Goal: Information Seeking & Learning: Check status

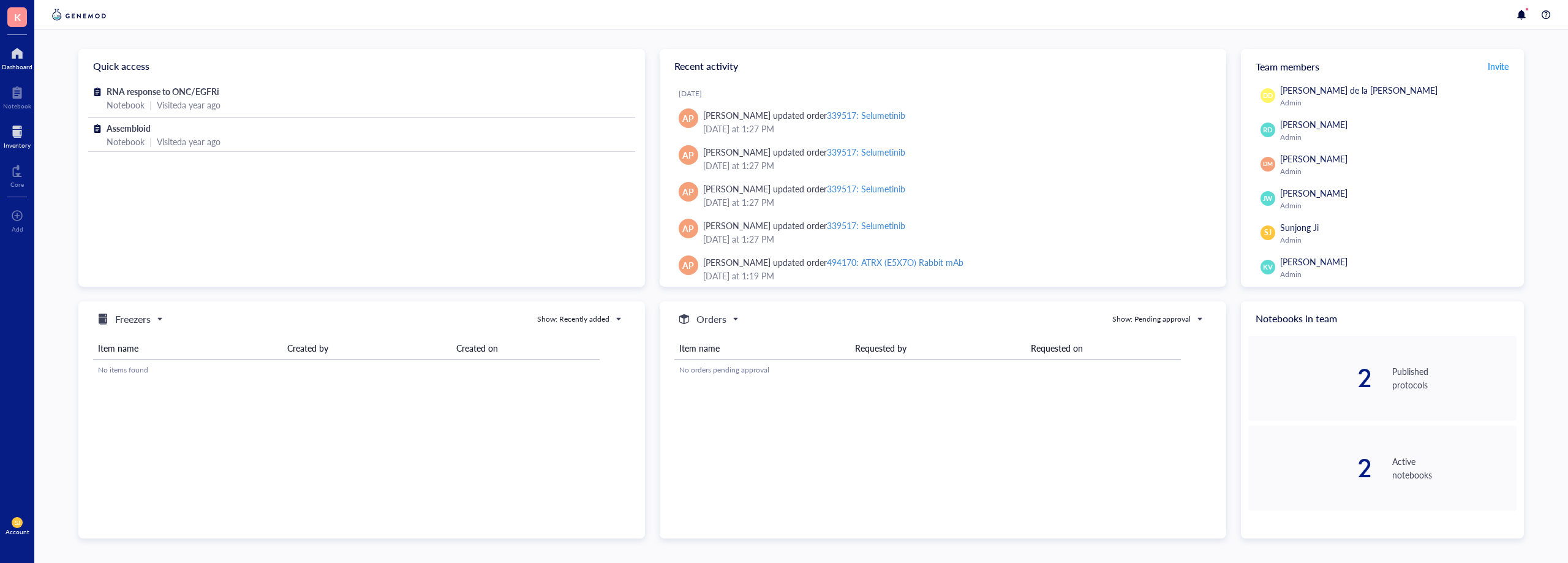
click at [18, 128] on div at bounding box center [17, 132] width 27 height 20
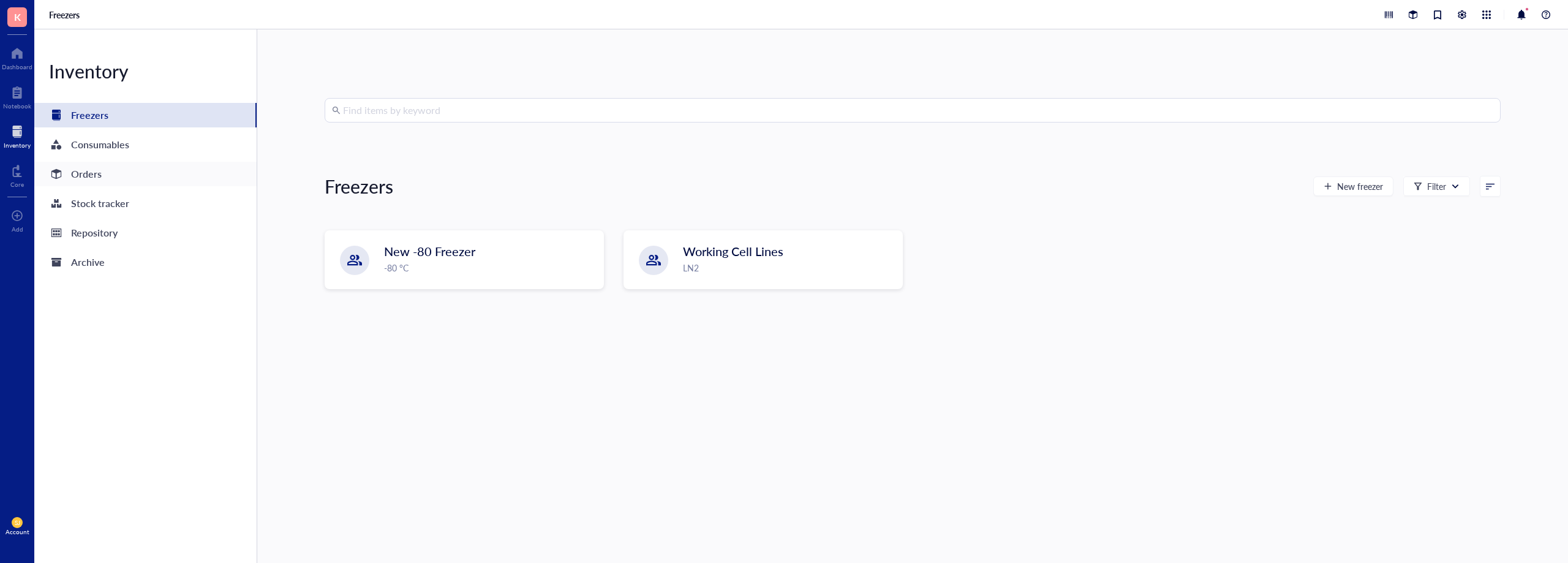
click at [100, 173] on div "Orders" at bounding box center [86, 174] width 30 height 17
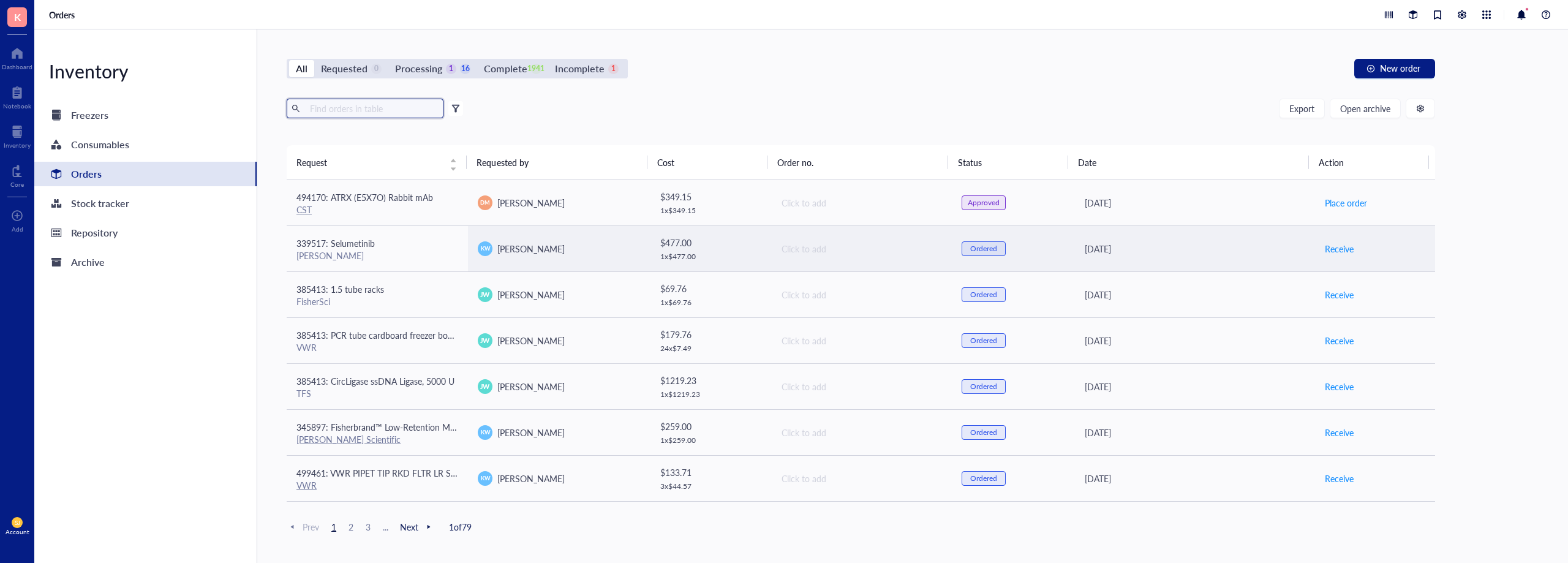
click at [410, 106] on input "text" at bounding box center [372, 109] width 134 height 18
click at [455, 109] on div at bounding box center [455, 108] width 8 height 8
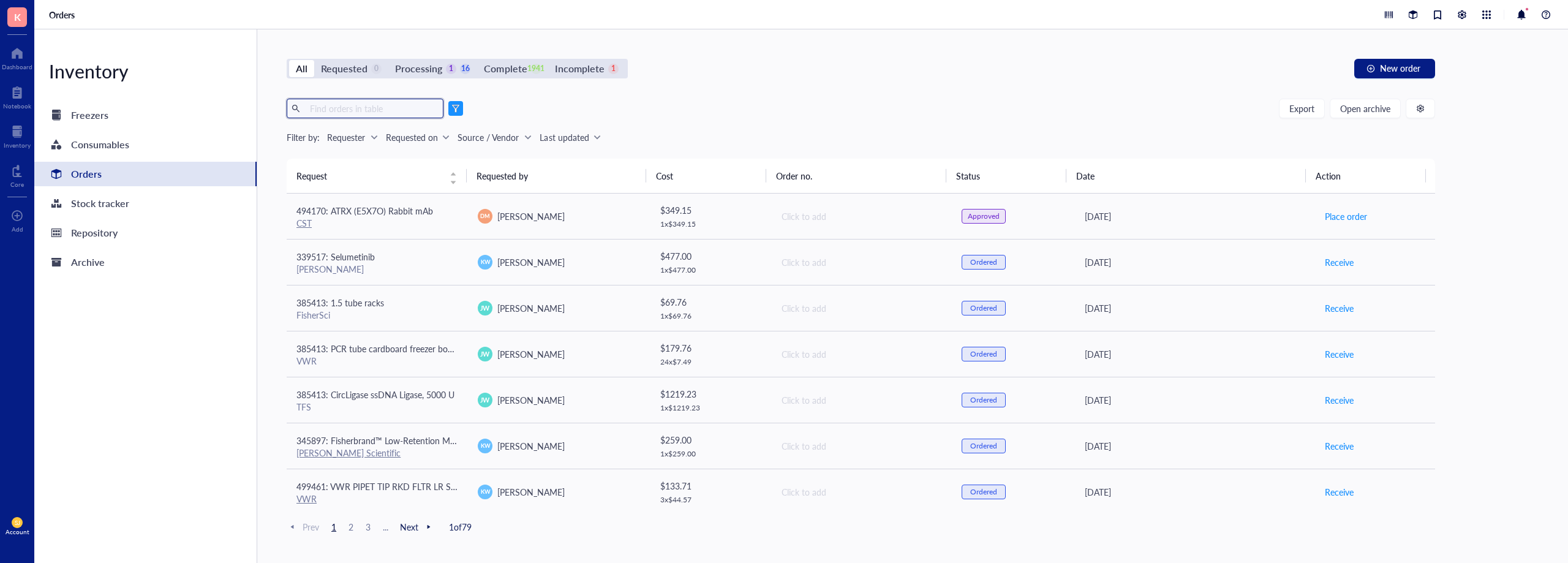
click at [401, 110] on input "text" at bounding box center [372, 109] width 134 height 18
click at [474, 139] on div "Source / Vendor" at bounding box center [488, 138] width 62 height 14
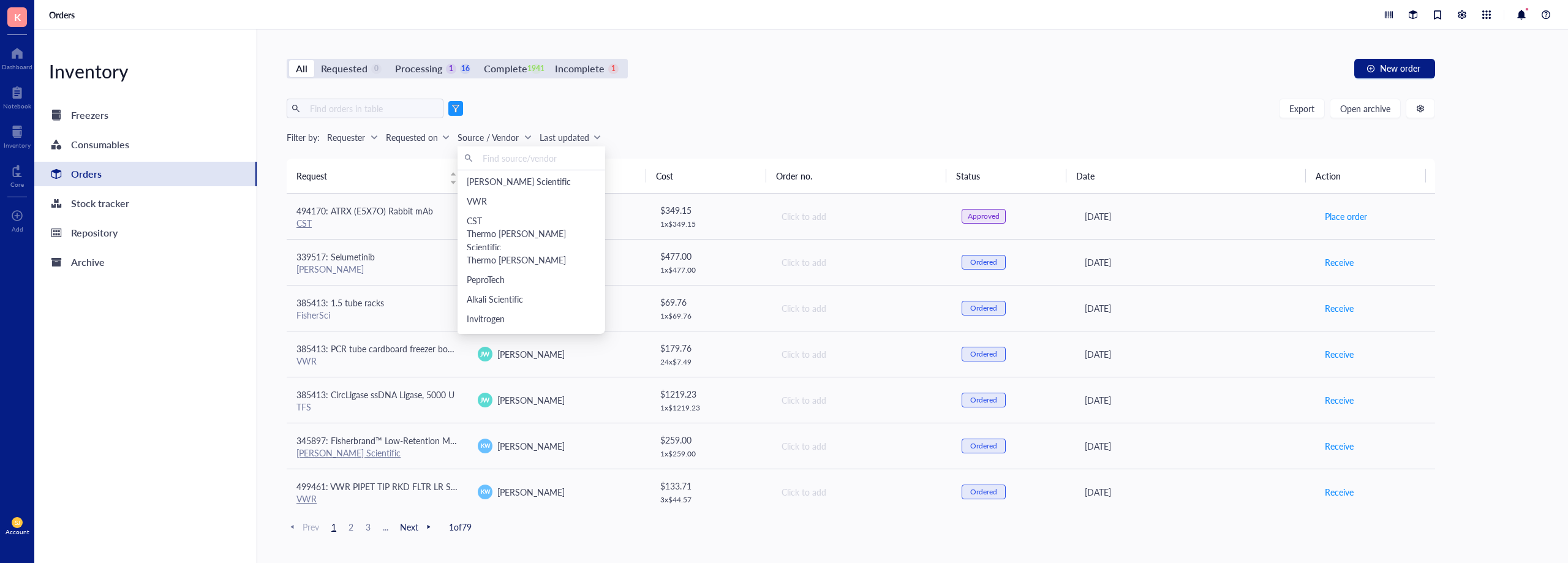
click at [516, 163] on input "text" at bounding box center [538, 158] width 121 height 18
type input "se"
click at [507, 180] on div "[PERSON_NAME]" at bounding box center [526, 182] width 119 height 14
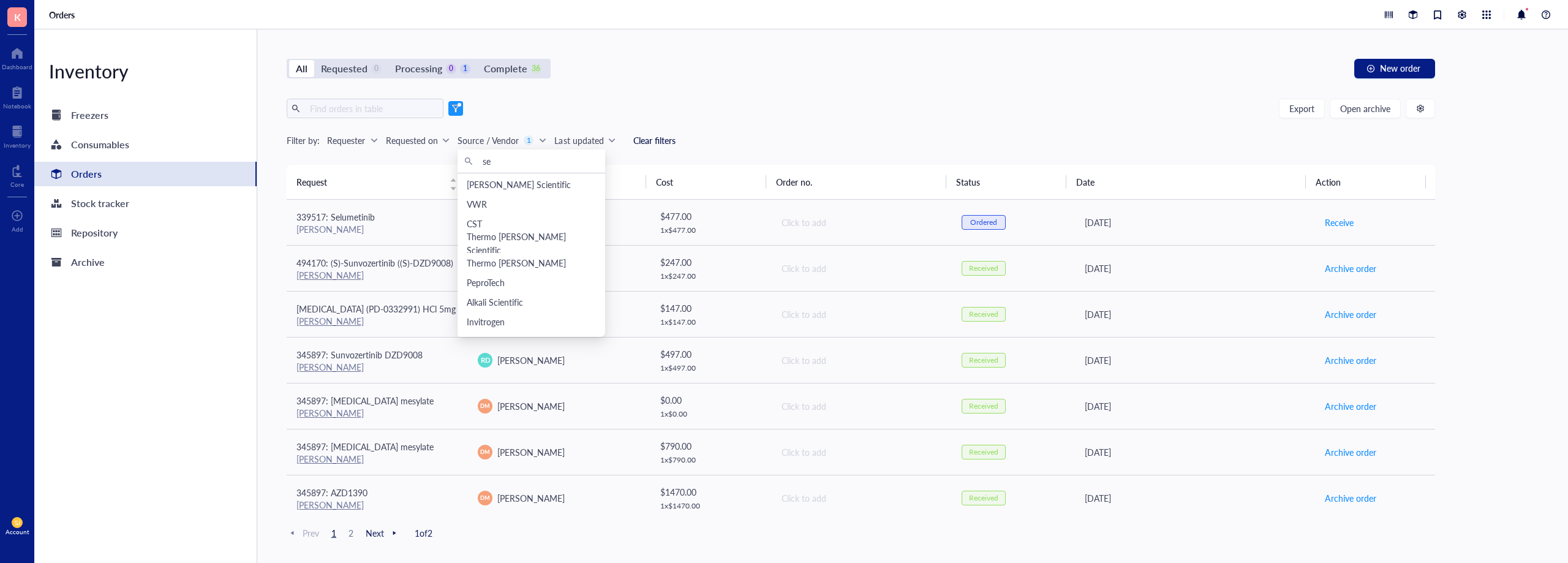
click at [363, 143] on div "Requester" at bounding box center [346, 141] width 38 height 14
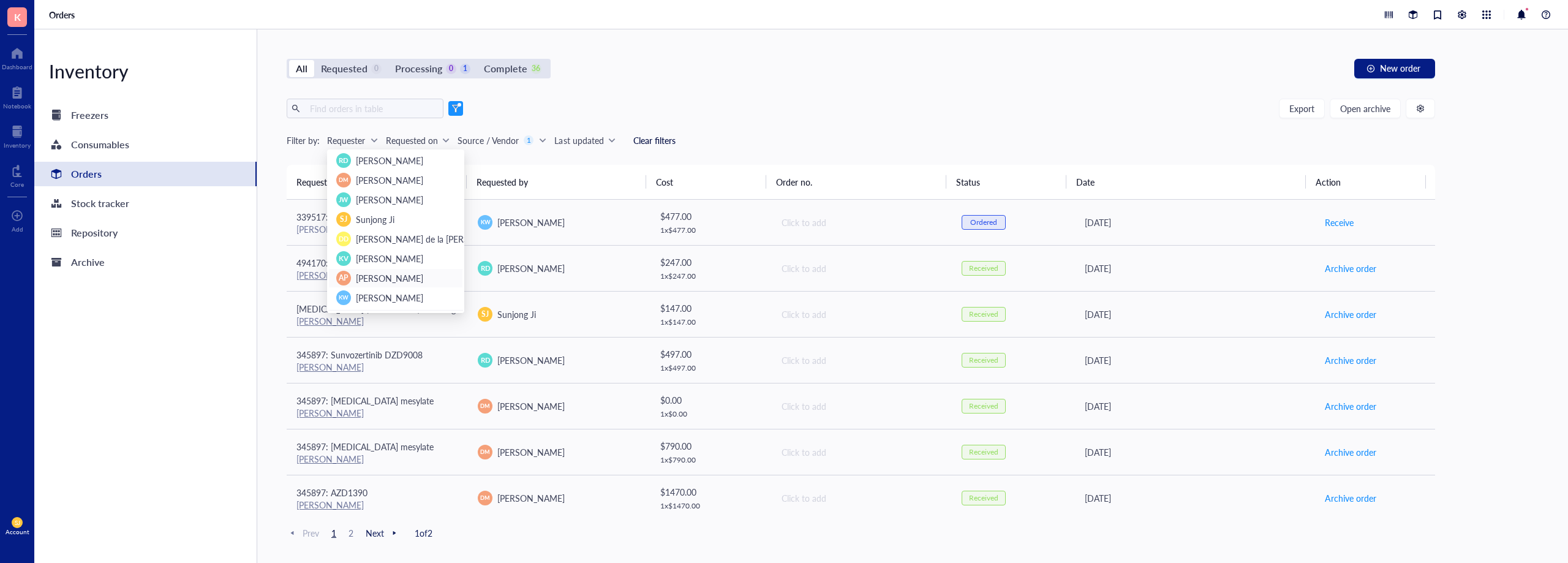
scroll to position [21, 0]
click at [383, 220] on span "[PERSON_NAME] de la [PERSON_NAME]" at bounding box center [434, 218] width 157 height 12
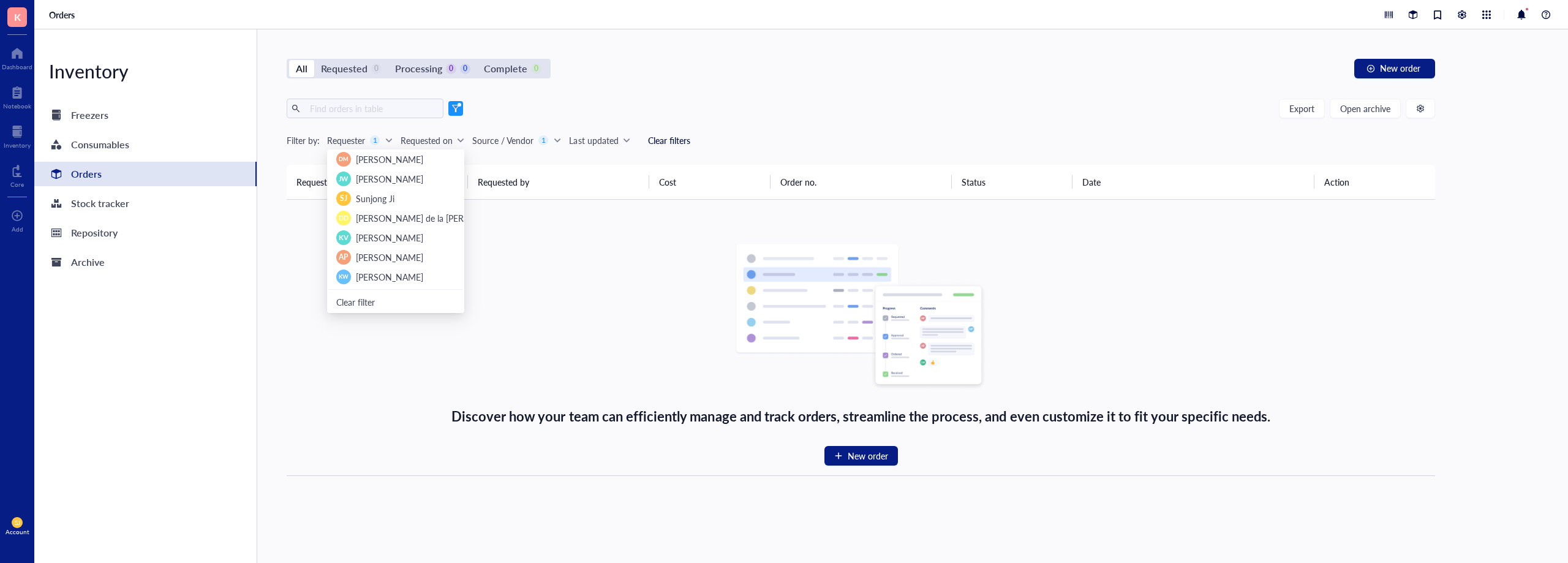
click at [532, 140] on div "Source / Vendor" at bounding box center [503, 141] width 62 height 14
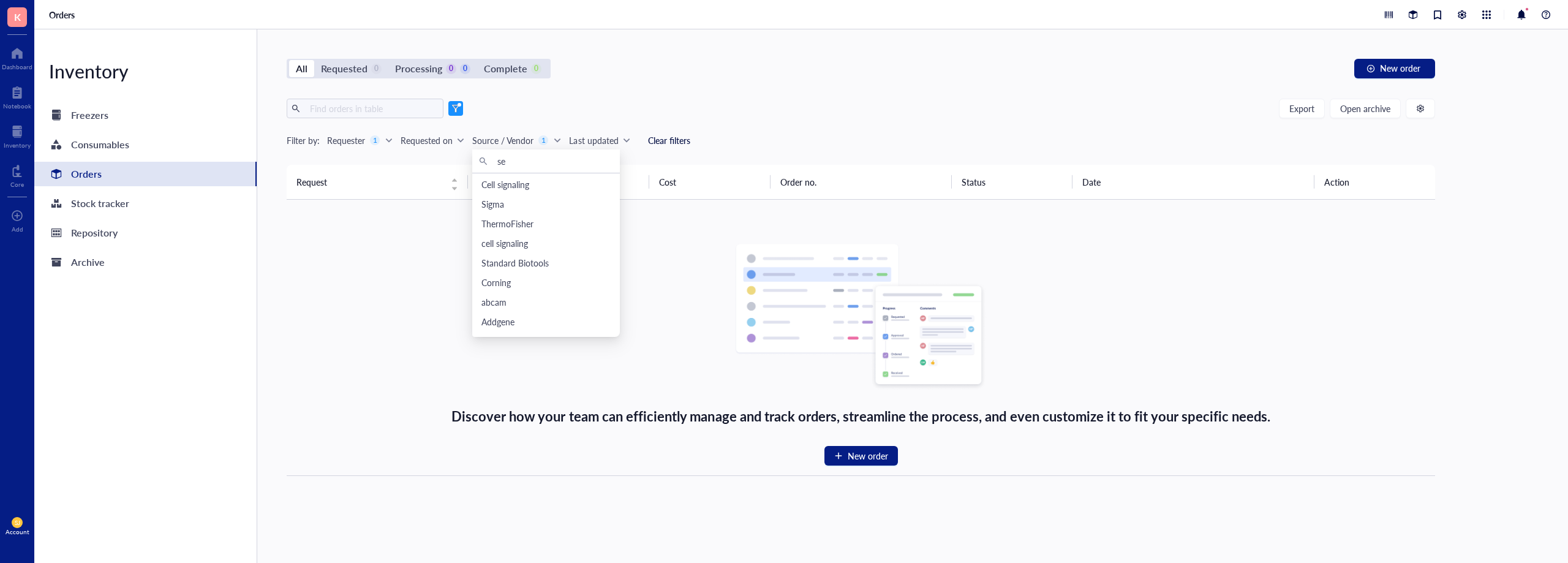
drag, startPoint x: 538, startPoint y: 165, endPoint x: 421, endPoint y: 154, distance: 117.5
click at [421, 154] on body "K Dashboard Notebook Inventory Core To pick up a draggable item, press the spac…" at bounding box center [784, 282] width 1568 height 563
click at [611, 113] on div "Export Open archive" at bounding box center [861, 109] width 1149 height 20
click at [532, 144] on div "Source / Vendor" at bounding box center [503, 141] width 62 height 14
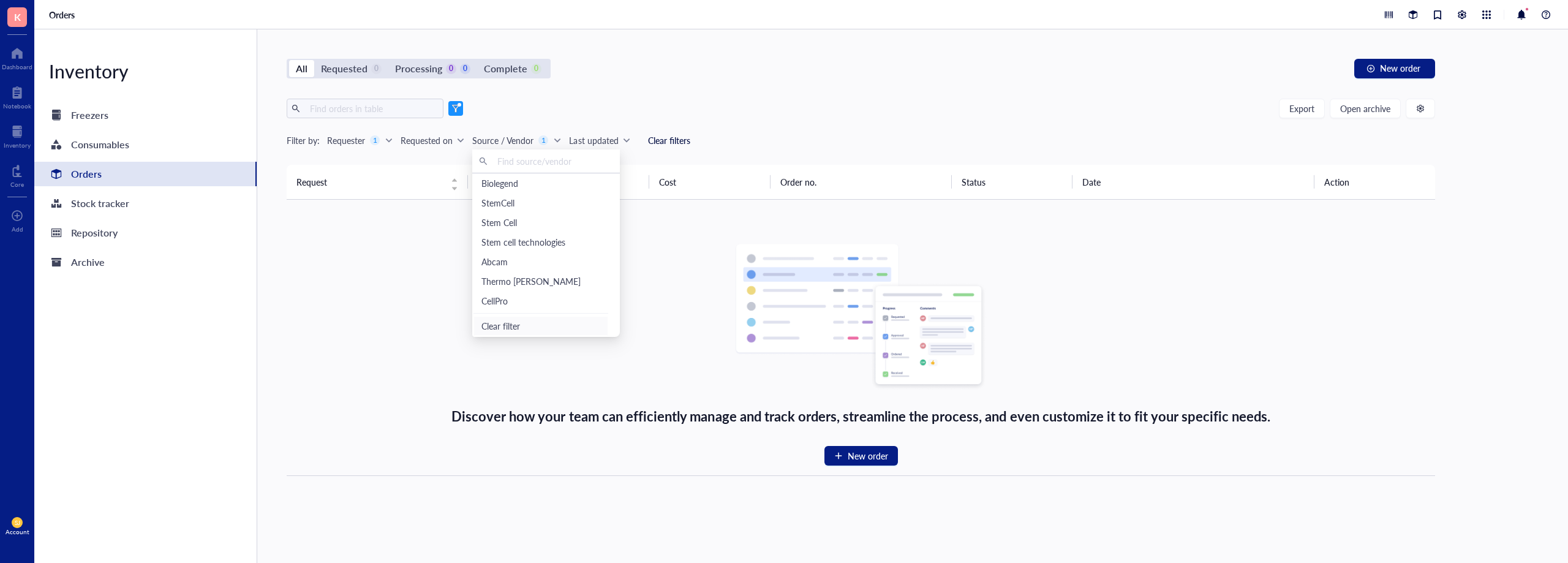
click at [509, 326] on span "Clear filter" at bounding box center [541, 326] width 119 height 14
click at [701, 92] on div "All Requested 0 Processing 0 0 Complete 0 New order Export Open archive Filter …" at bounding box center [861, 297] width 1208 height 534
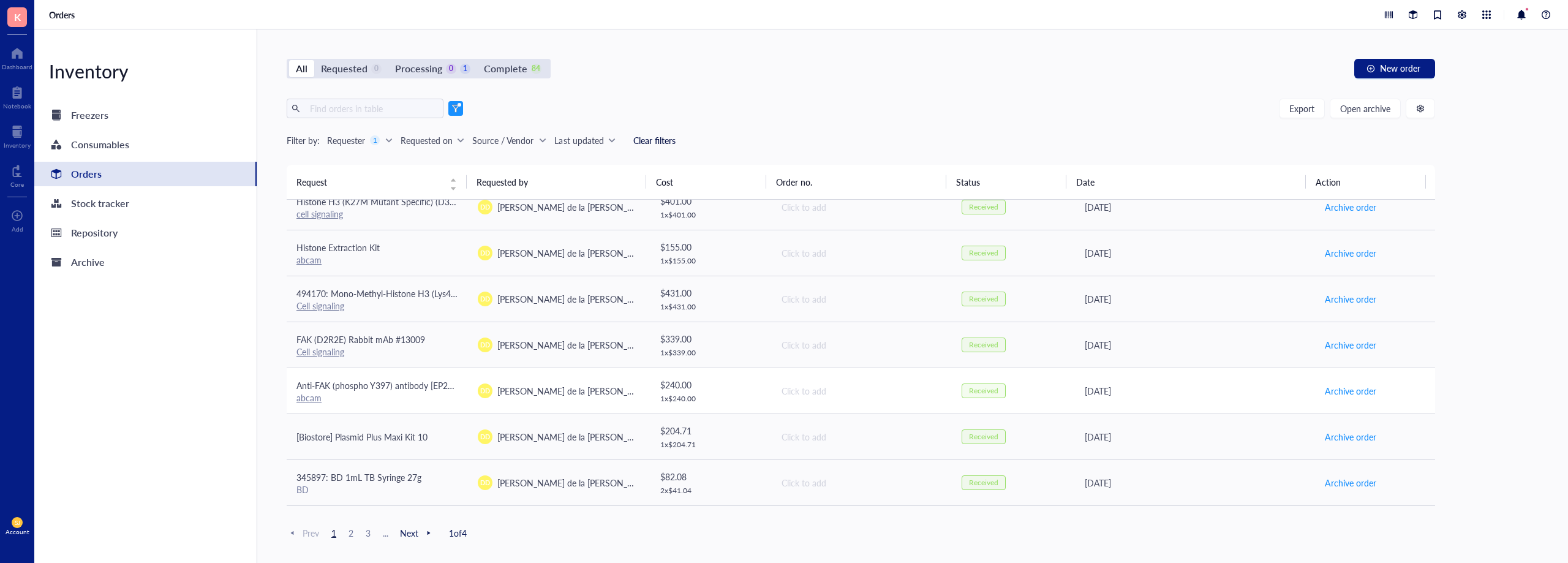
scroll to position [838, 0]
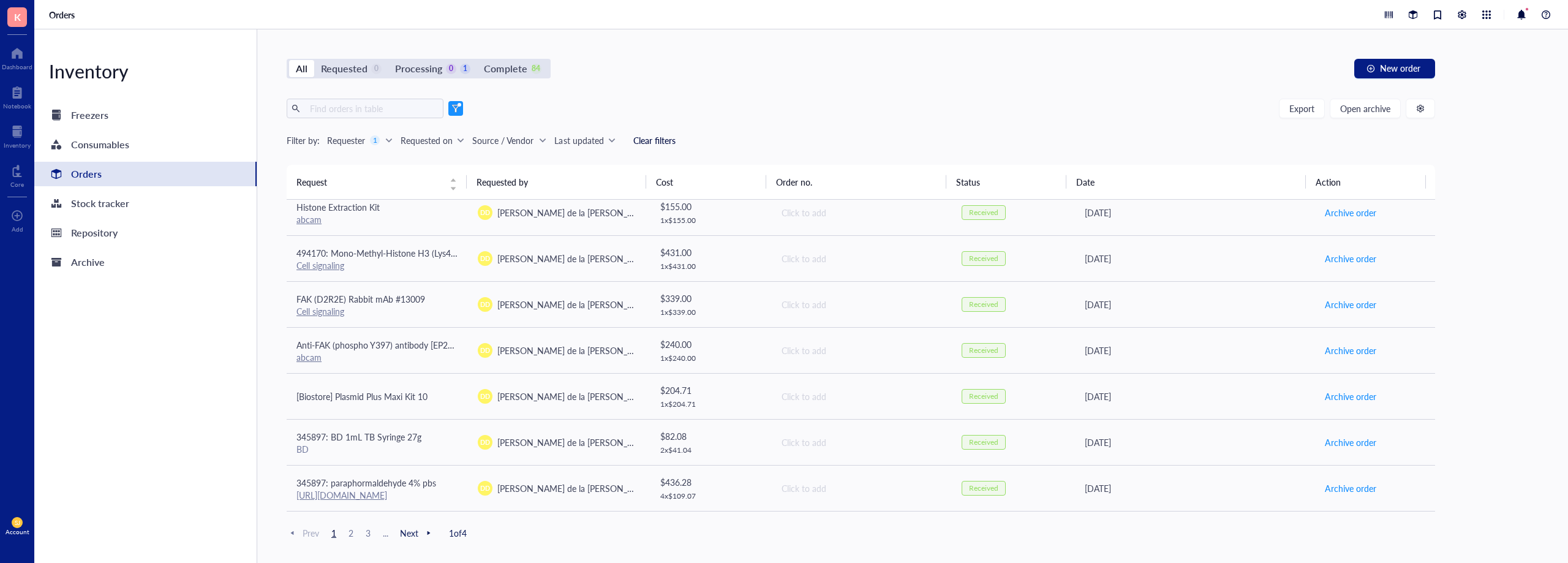
click at [352, 531] on span "2" at bounding box center [351, 533] width 14 height 11
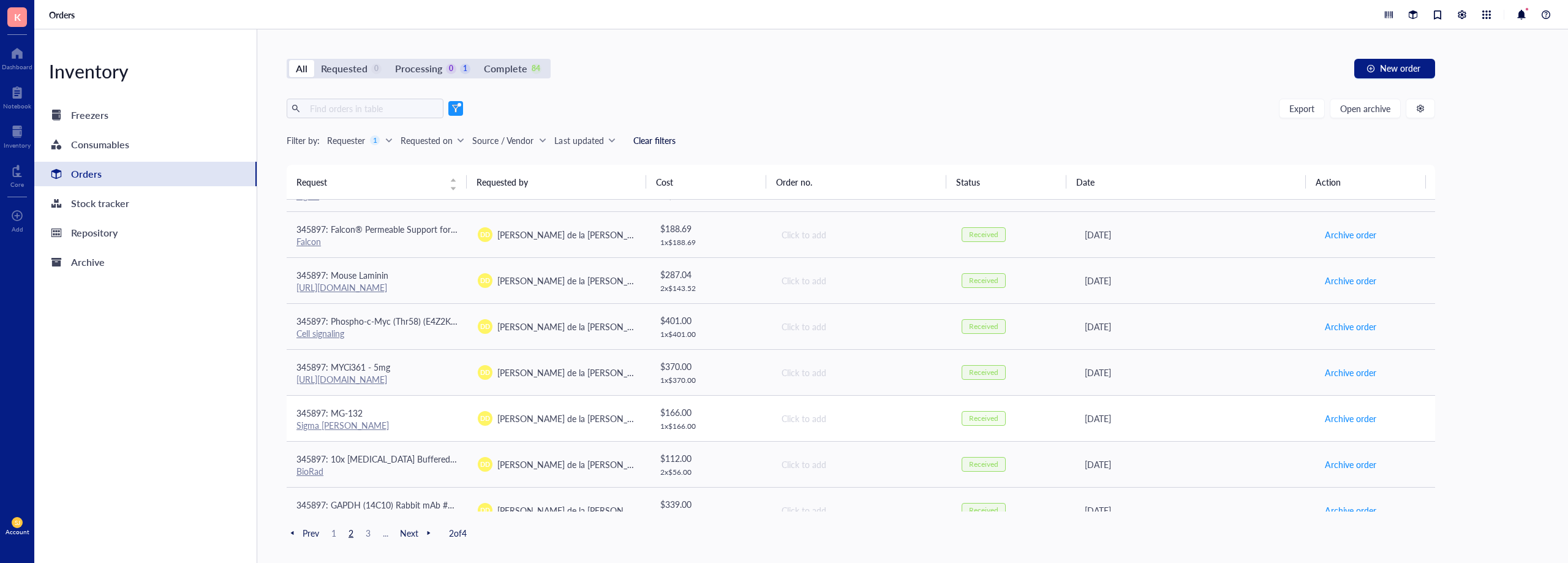
scroll to position [245, 0]
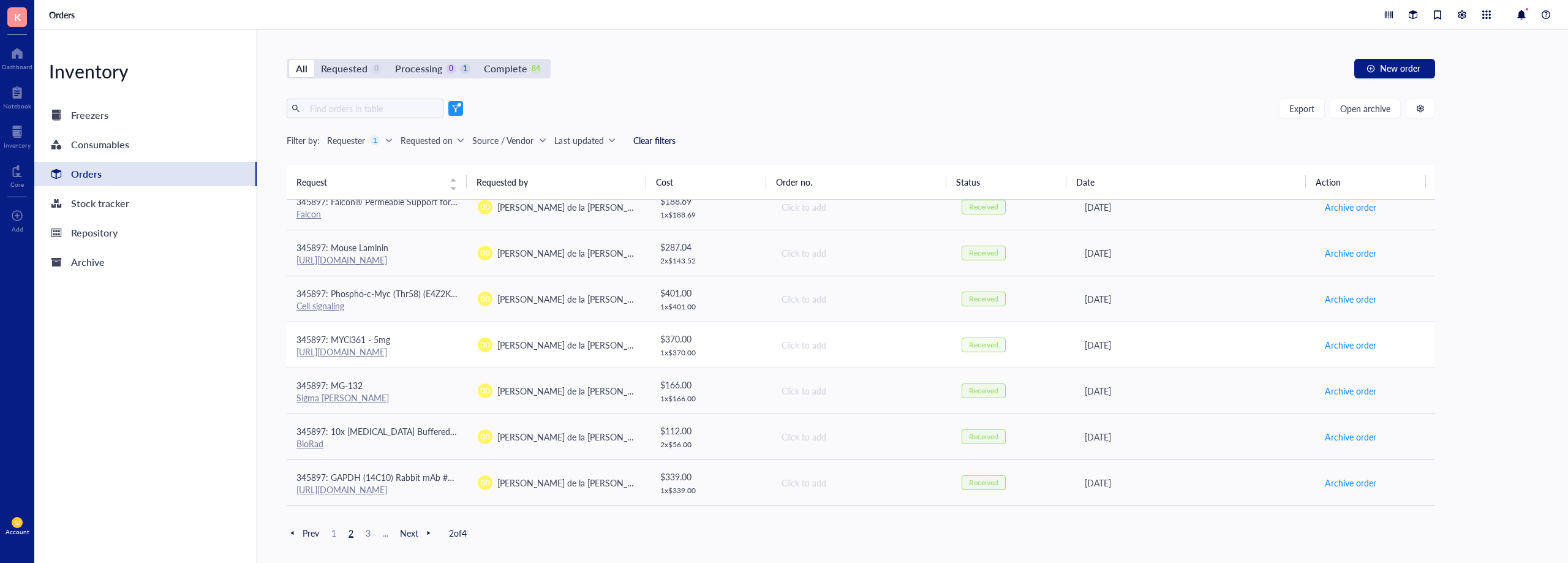
click at [426, 336] on div "345897: MYCi361 - 5mg" at bounding box center [377, 339] width 162 height 14
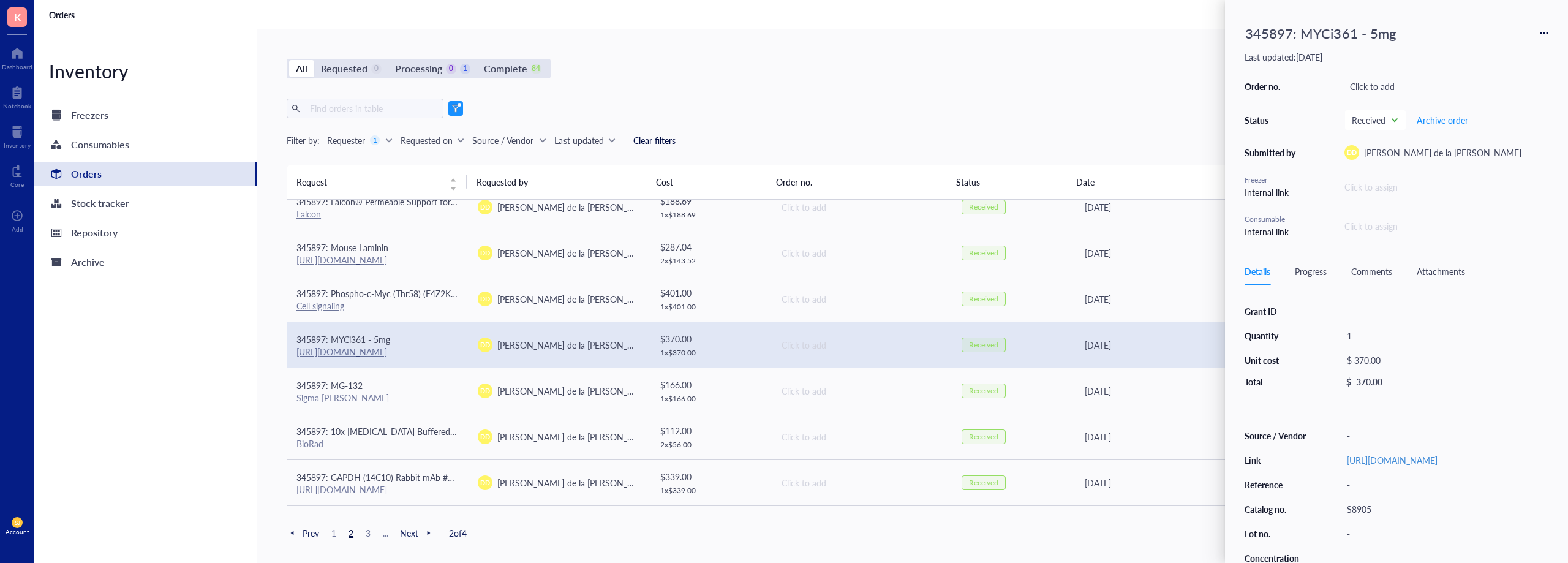
click at [1332, 30] on div "345897: MYCi361 - 5mg" at bounding box center [1321, 33] width 162 height 27
click at [1335, 30] on input "345897: MYCi361 - 5mg" at bounding box center [1332, 33] width 183 height 26
